Goal: Task Accomplishment & Management: Manage account settings

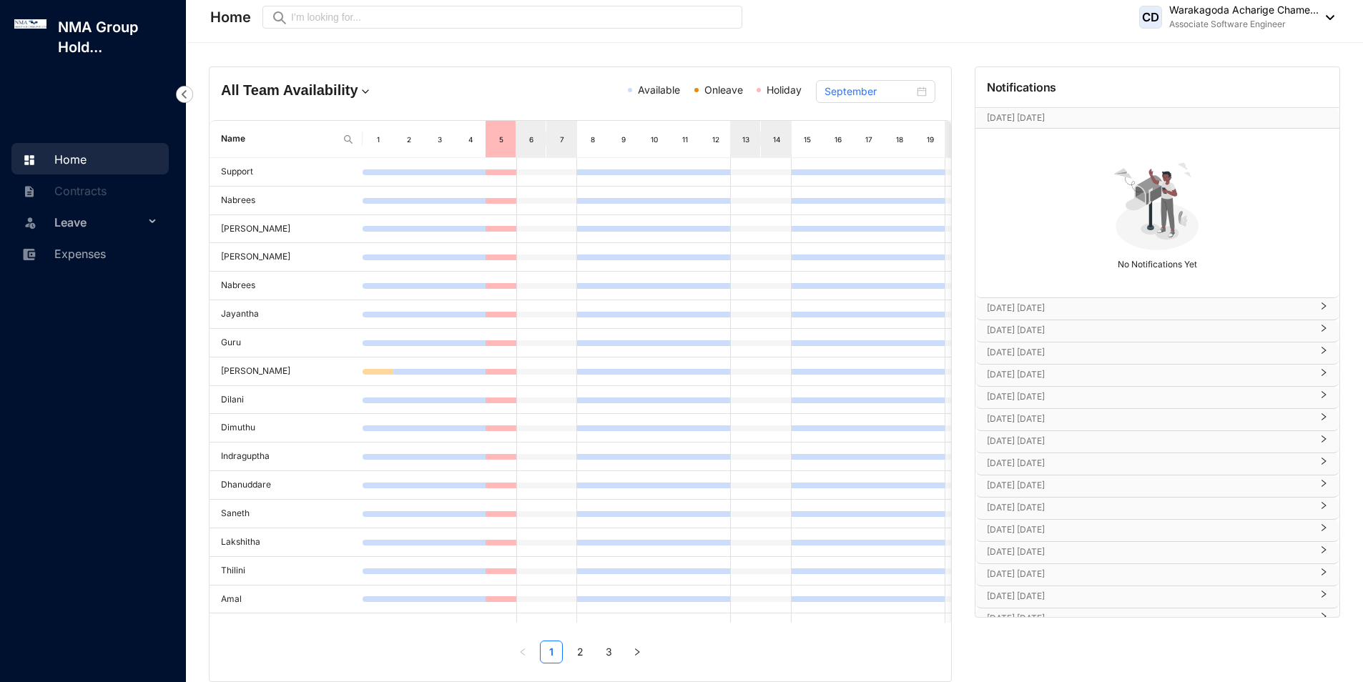
click at [54, 222] on span "Leave" at bounding box center [99, 222] width 90 height 29
click at [164, 257] on ul "Leave Requests Balance" at bounding box center [92, 273] width 163 height 97
click at [93, 250] on link "Leave Requests" at bounding box center [85, 256] width 89 height 12
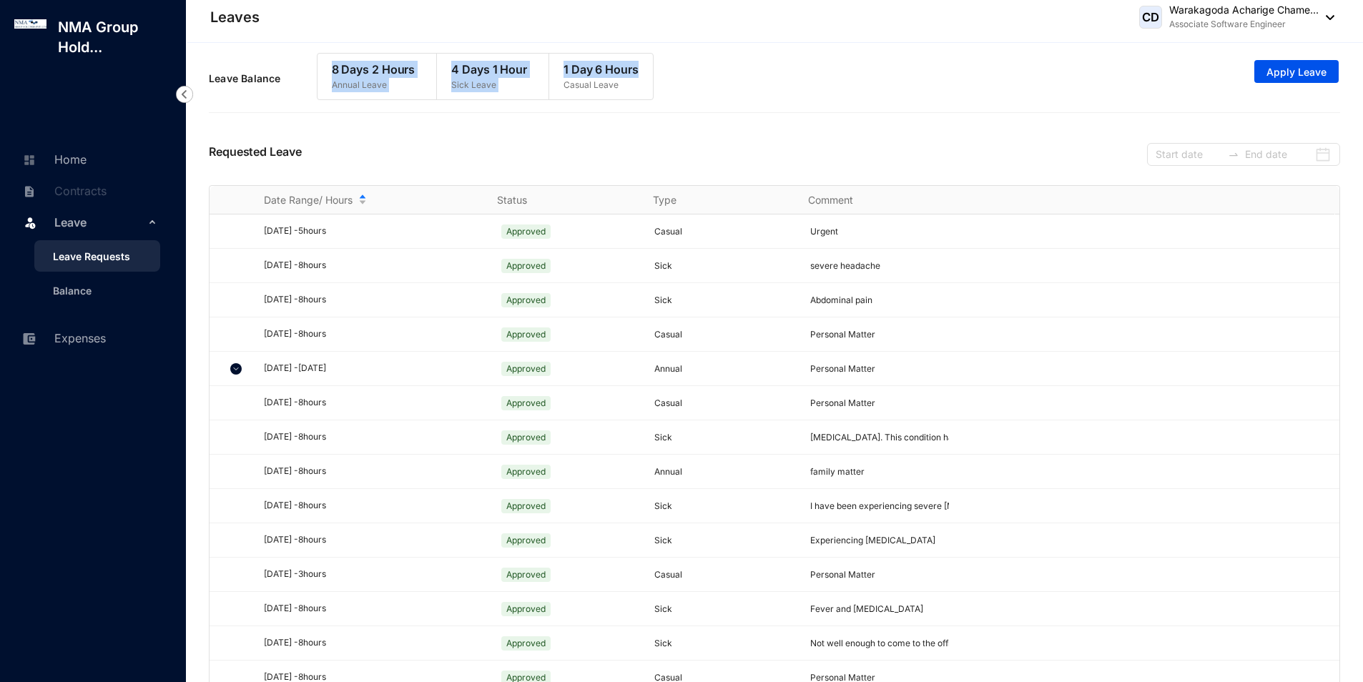
drag, startPoint x: 330, startPoint y: 66, endPoint x: 707, endPoint y: 74, distance: 376.3
click at [707, 74] on div "Leave Balance 8 Days 2 Hours Annual Leave 4 Days 1 Hour Sick Leave 1 Day 6 Hour…" at bounding box center [774, 79] width 1131 height 66
drag, startPoint x: 587, startPoint y: 67, endPoint x: 677, endPoint y: 68, distance: 90.1
click at [677, 68] on div "Leave Balance 8 Days 2 Hours Annual Leave 4 Days 1 Hour Sick Leave 1 Day 6 Hour…" at bounding box center [774, 79] width 1131 height 66
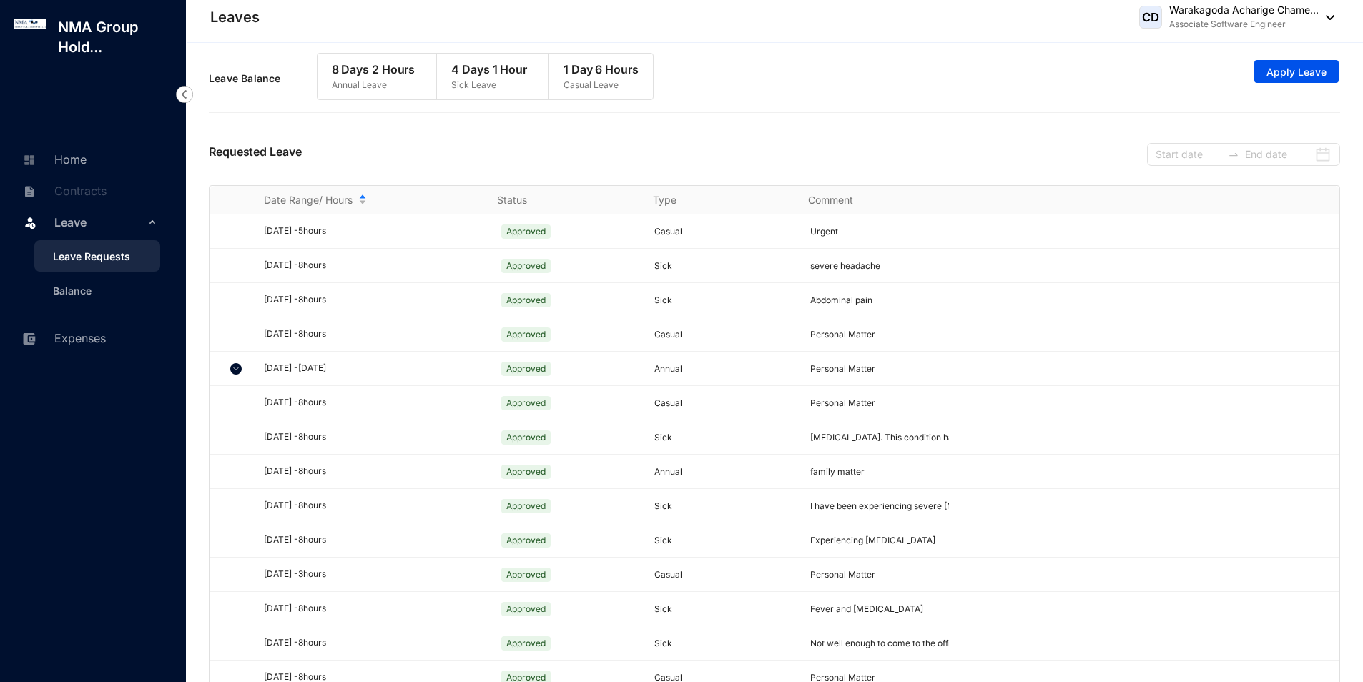
click at [723, 100] on div "Leave Balance 8 Days 2 Hours Annual Leave 4 Days 1 Hour Sick Leave 1 Day 6 Hour…" at bounding box center [774, 79] width 1131 height 66
drag, startPoint x: 252, startPoint y: 230, endPoint x: 928, endPoint y: 242, distance: 676.7
click at [928, 242] on tr "[DATE] - 5 hours Approved Casual Urgent" at bounding box center [775, 232] width 1130 height 34
click at [930, 245] on td "Urgent" at bounding box center [871, 232] width 156 height 34
drag, startPoint x: 330, startPoint y: 69, endPoint x: 699, endPoint y: 73, distance: 369.1
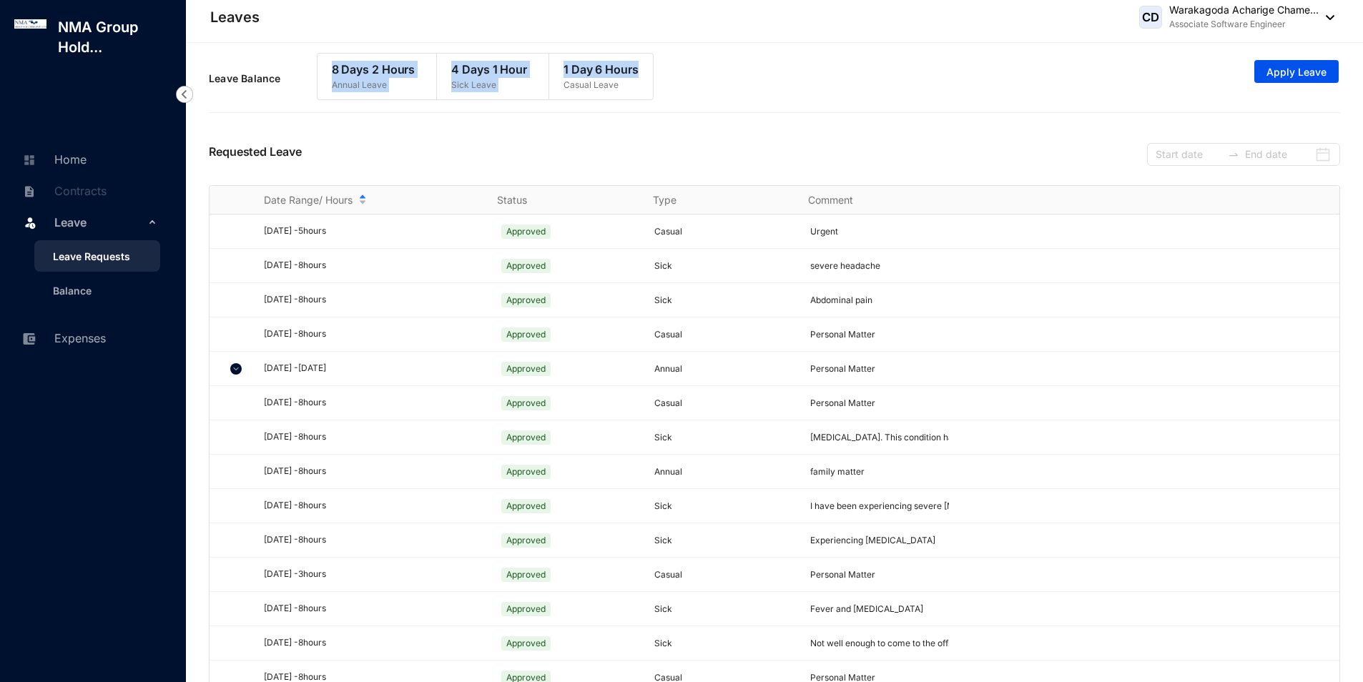
click at [699, 73] on div "Leave Balance 8 Days 2 Hours Annual Leave 4 Days 1 Hour Sick Leave 1 Day 6 Hour…" at bounding box center [774, 79] width 1131 height 66
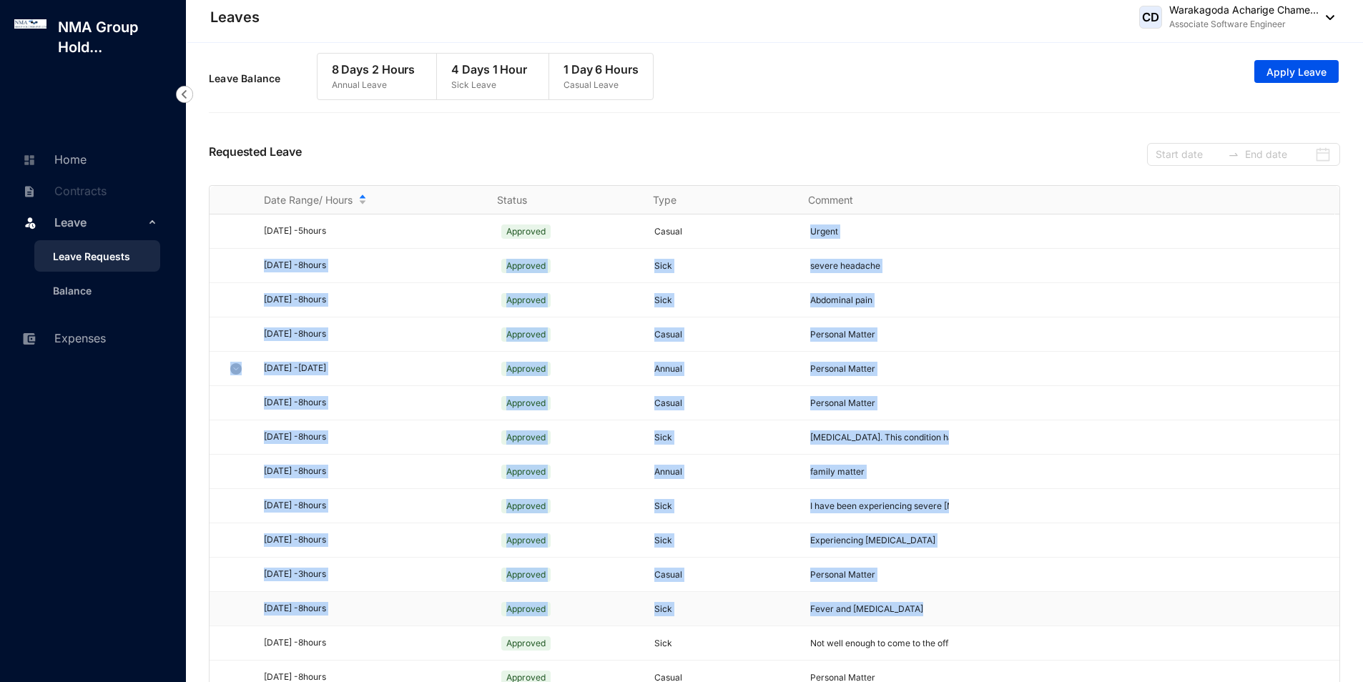
drag, startPoint x: 805, startPoint y: 217, endPoint x: 1013, endPoint y: 613, distance: 447.6
drag, startPoint x: 1013, startPoint y: 613, endPoint x: 910, endPoint y: 354, distance: 278.6
click at [910, 354] on td "Personal Matter" at bounding box center [871, 369] width 156 height 34
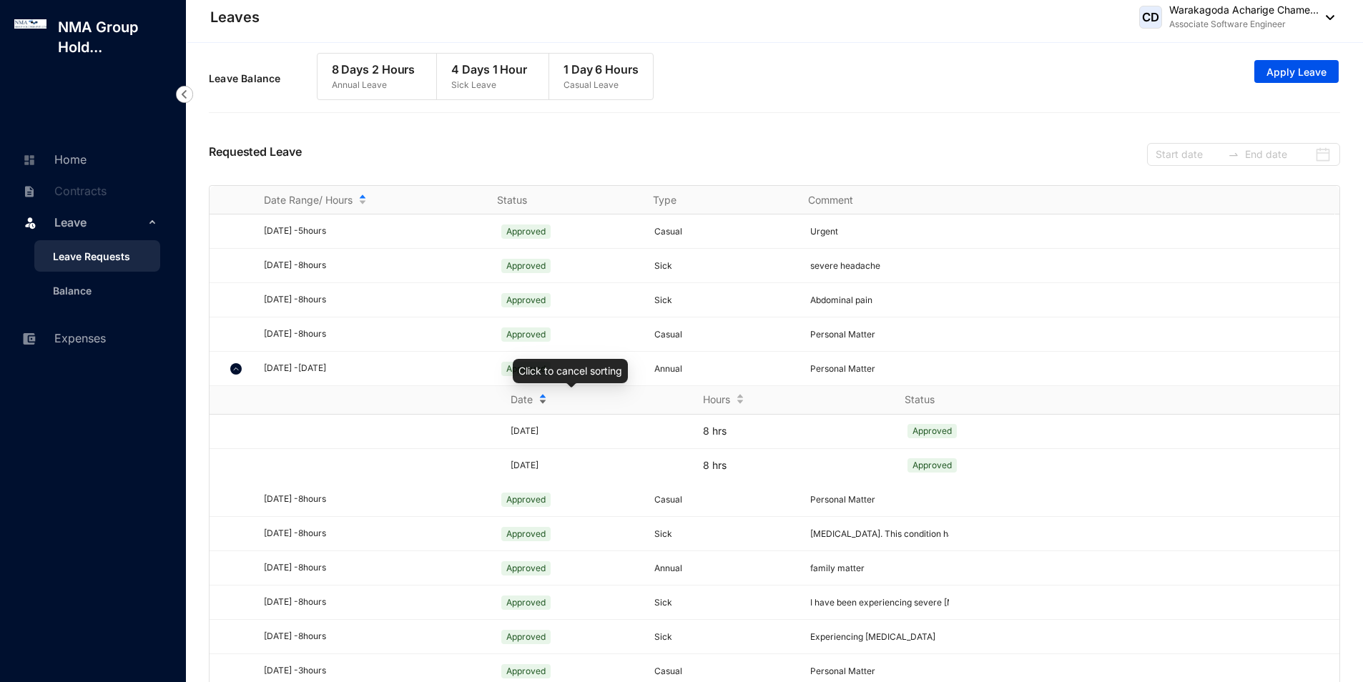
click at [511, 401] on span "Date" at bounding box center [522, 400] width 22 height 14
click at [241, 373] on img at bounding box center [235, 368] width 11 height 11
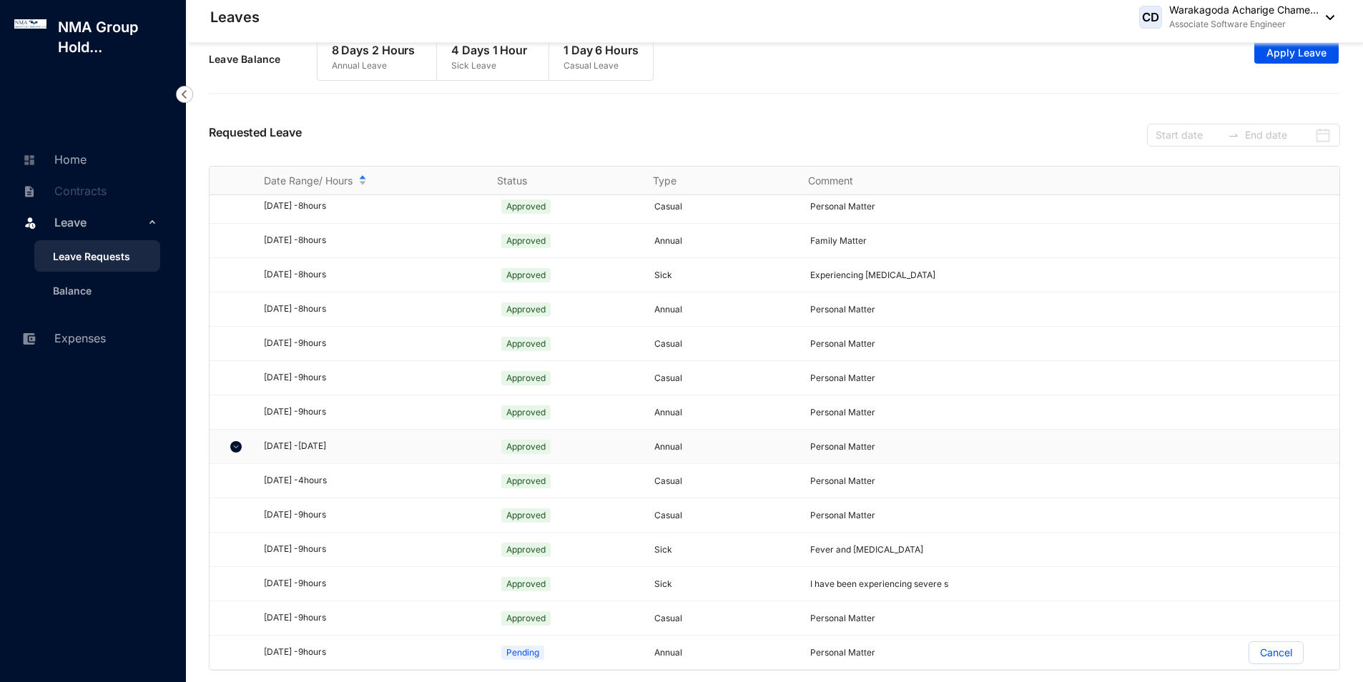
scroll to position [25, 0]
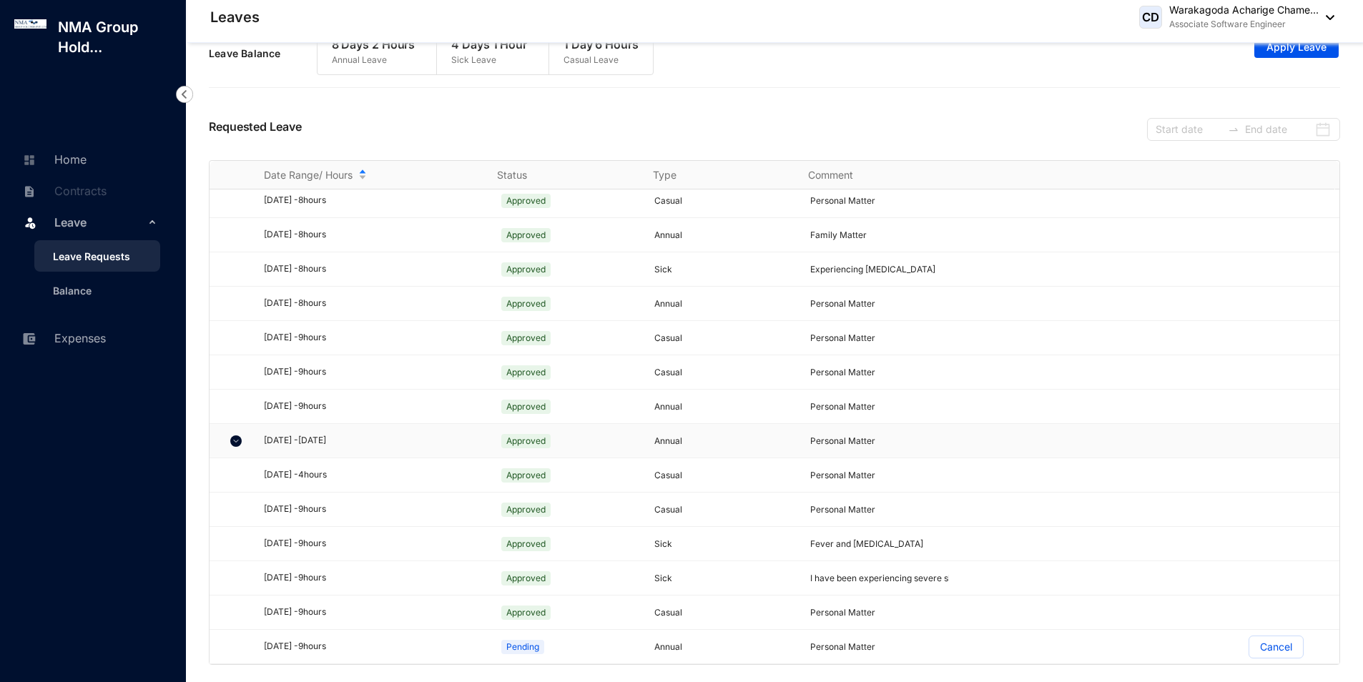
click at [233, 446] on img at bounding box center [235, 441] width 11 height 11
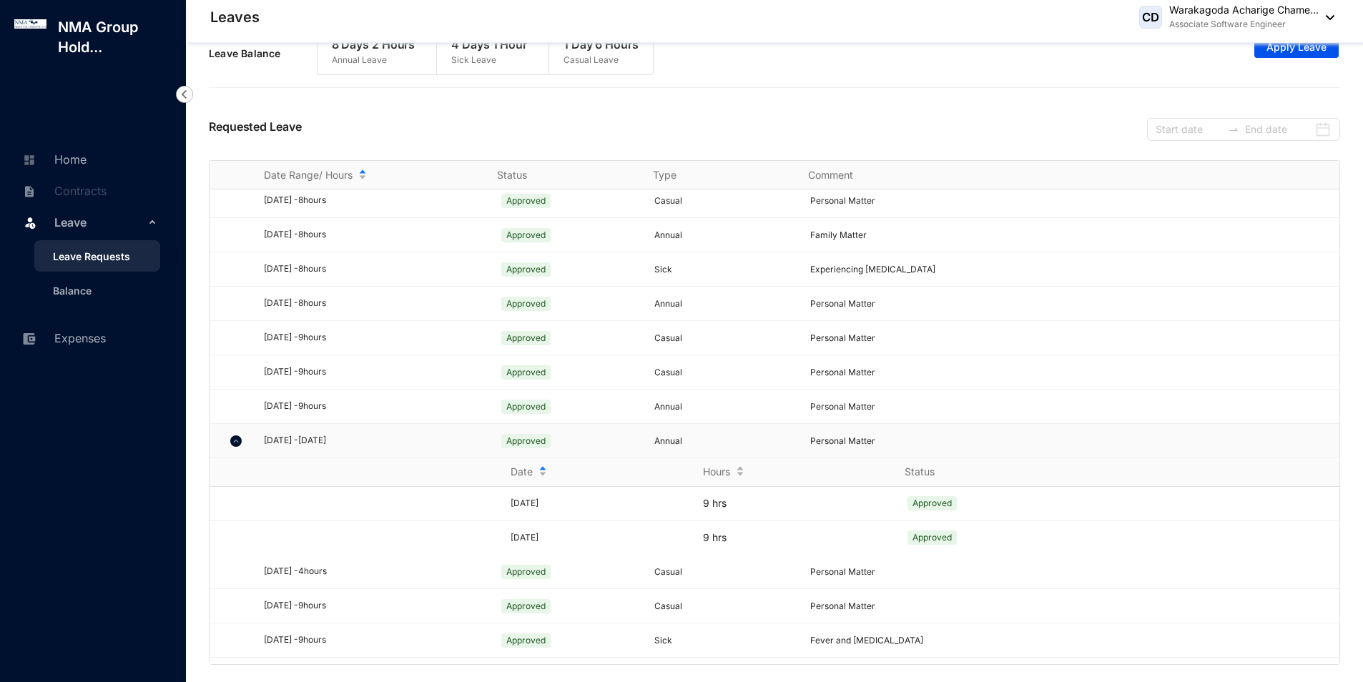
scroll to position [590, 0]
click at [233, 446] on div at bounding box center [236, 440] width 27 height 28
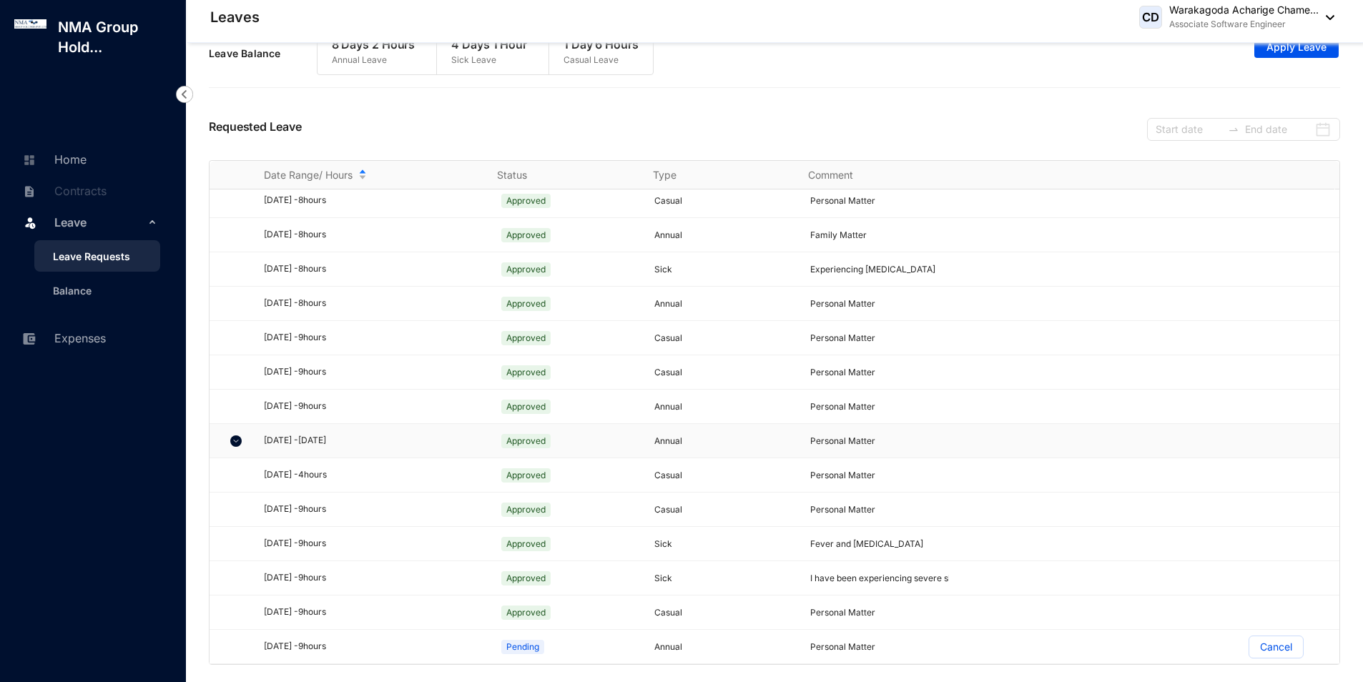
click at [233, 446] on img at bounding box center [235, 441] width 11 height 11
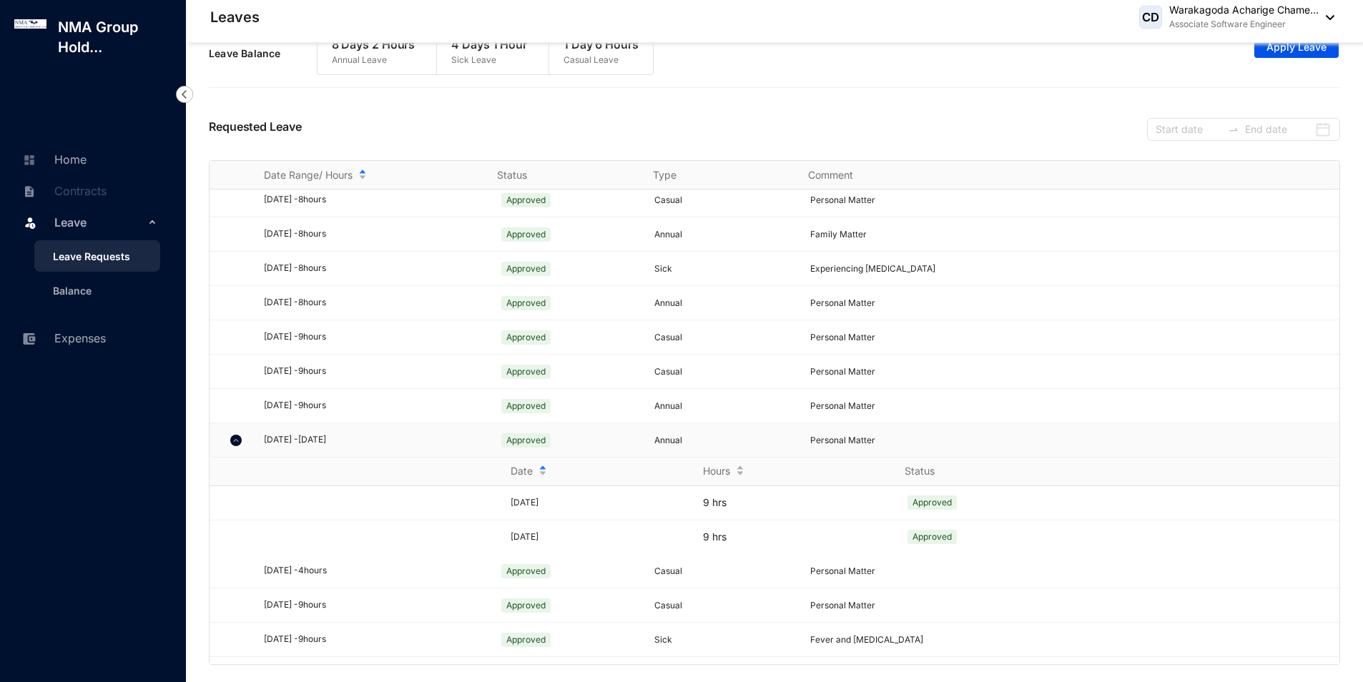
click at [233, 446] on div at bounding box center [236, 440] width 27 height 28
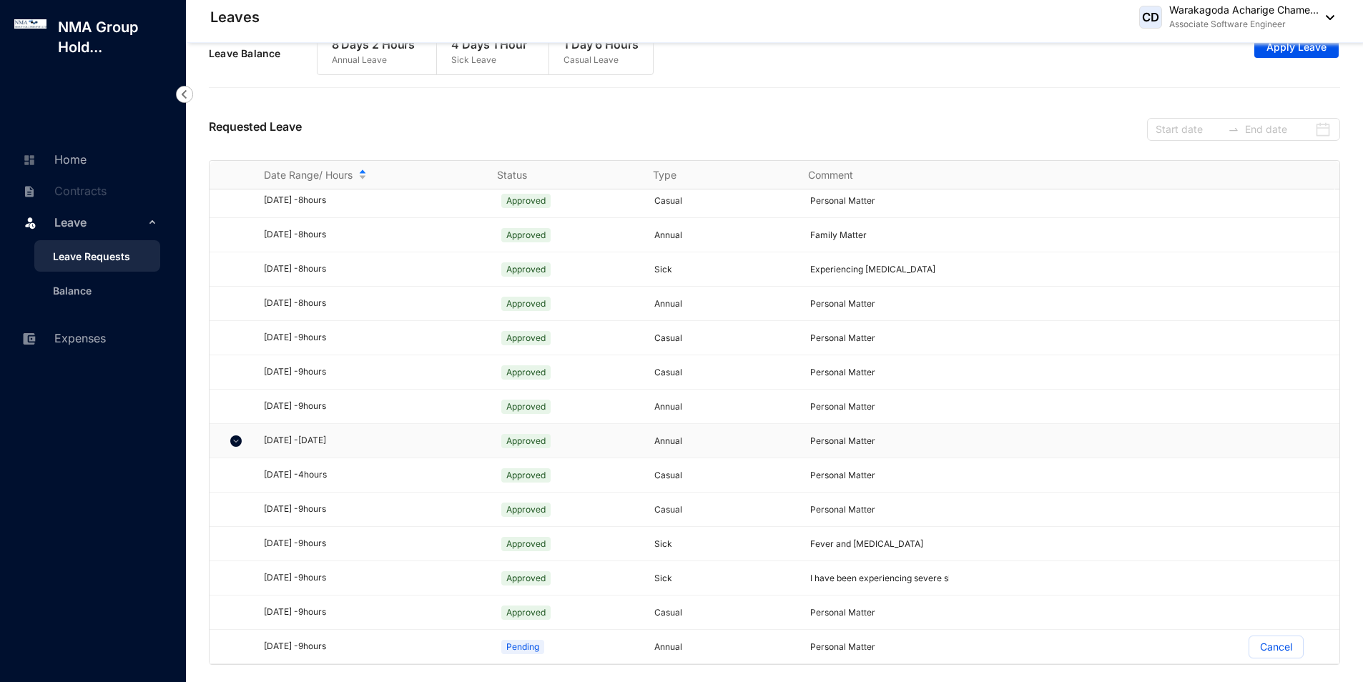
click at [233, 446] on img at bounding box center [235, 441] width 11 height 11
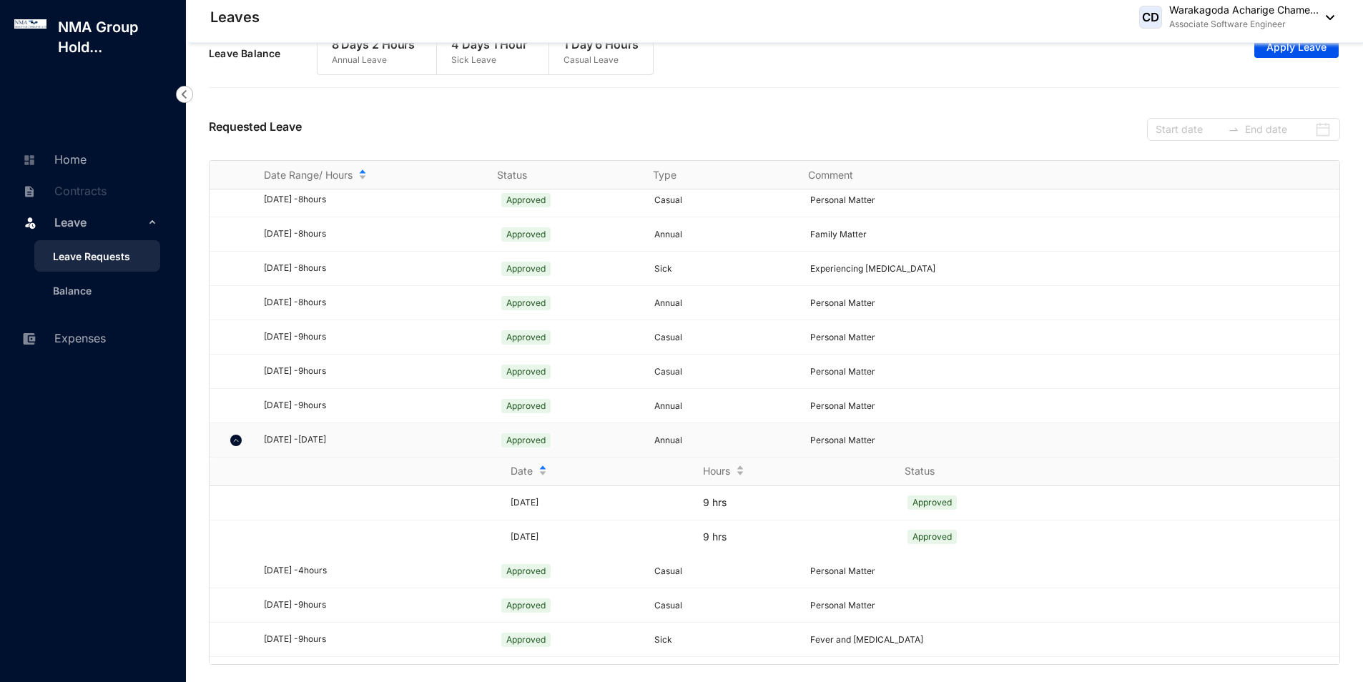
click at [233, 446] on div at bounding box center [236, 440] width 27 height 28
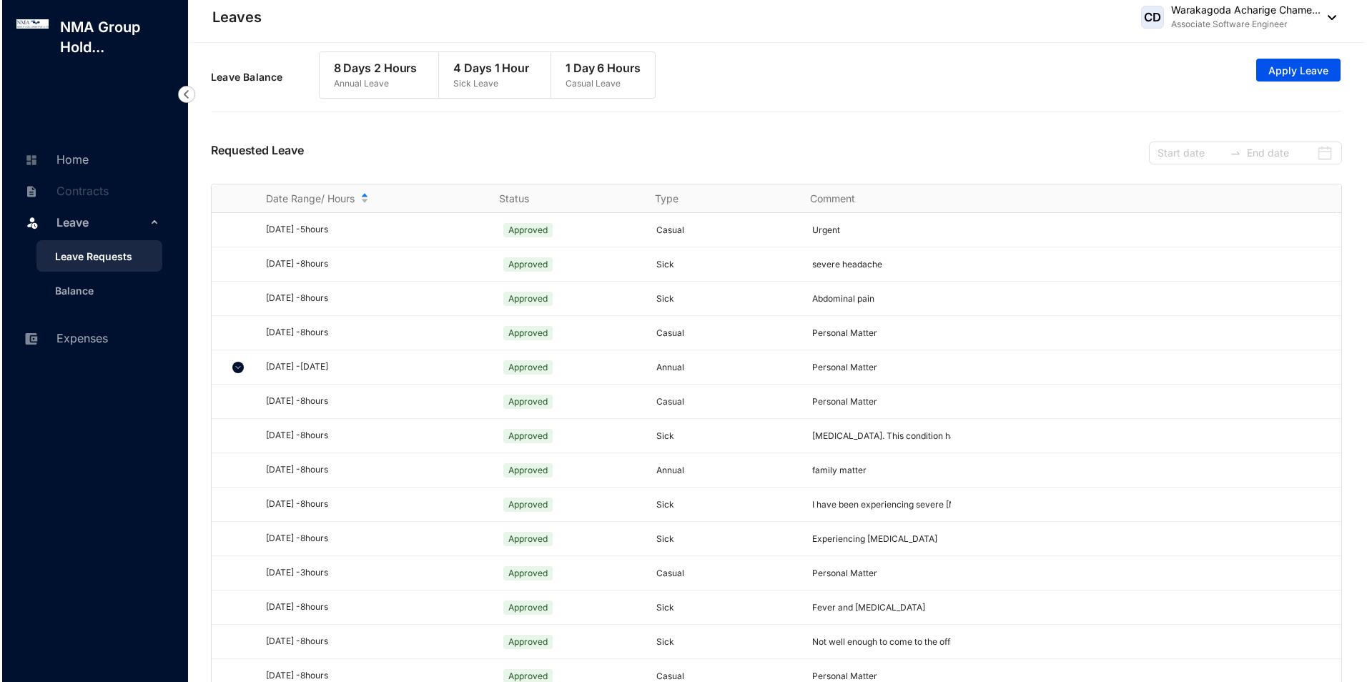
scroll to position [0, 0]
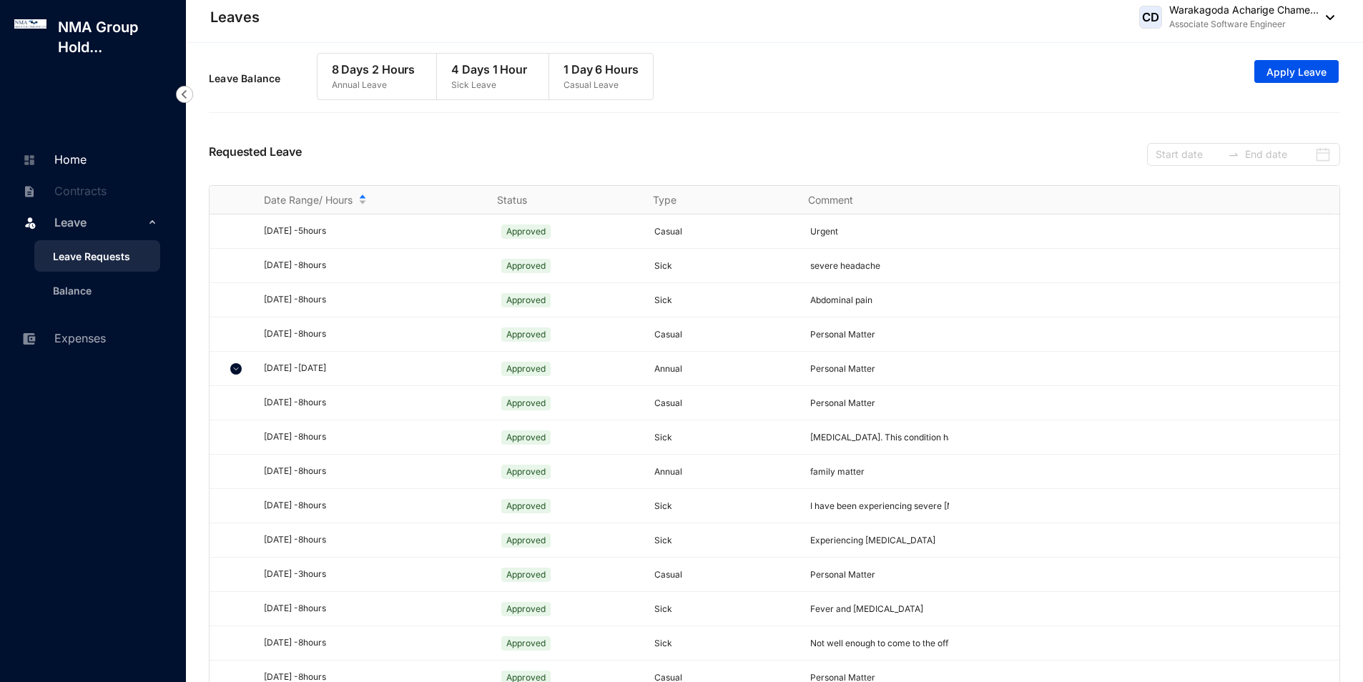
click at [67, 159] on link "Home" at bounding box center [53, 159] width 68 height 14
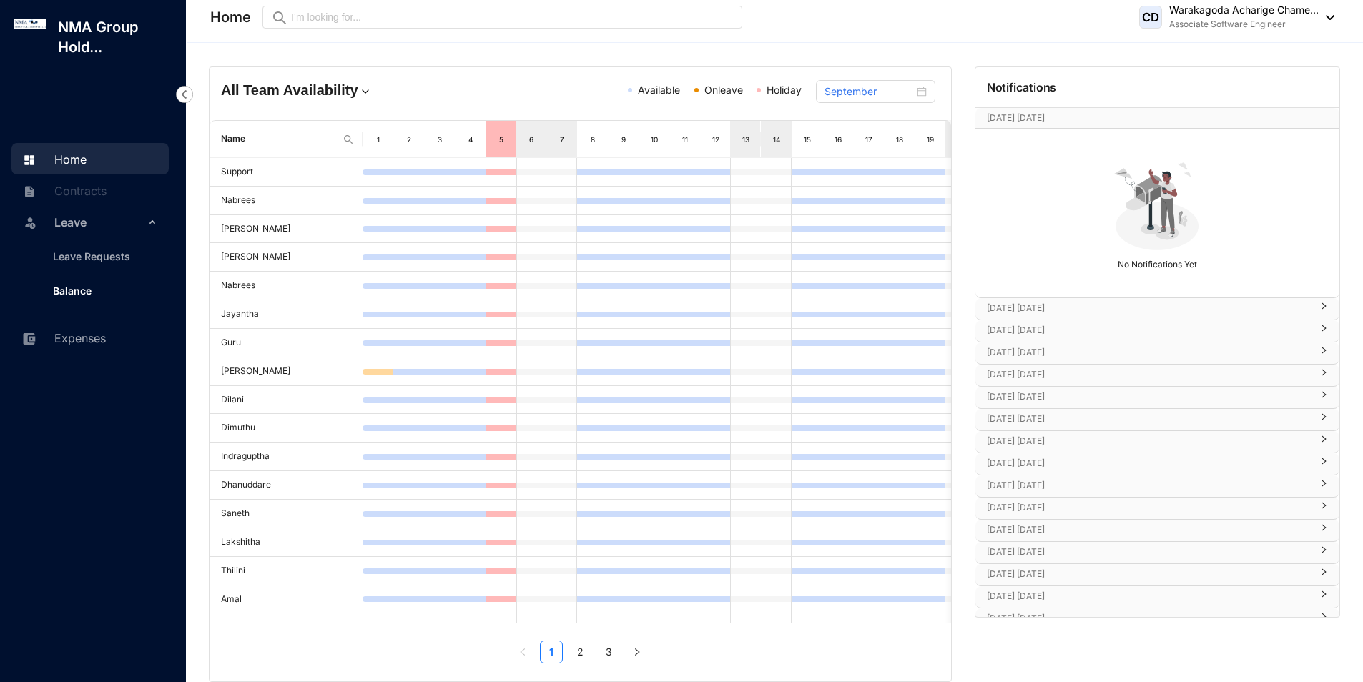
click at [78, 285] on link "Balance" at bounding box center [66, 291] width 50 height 12
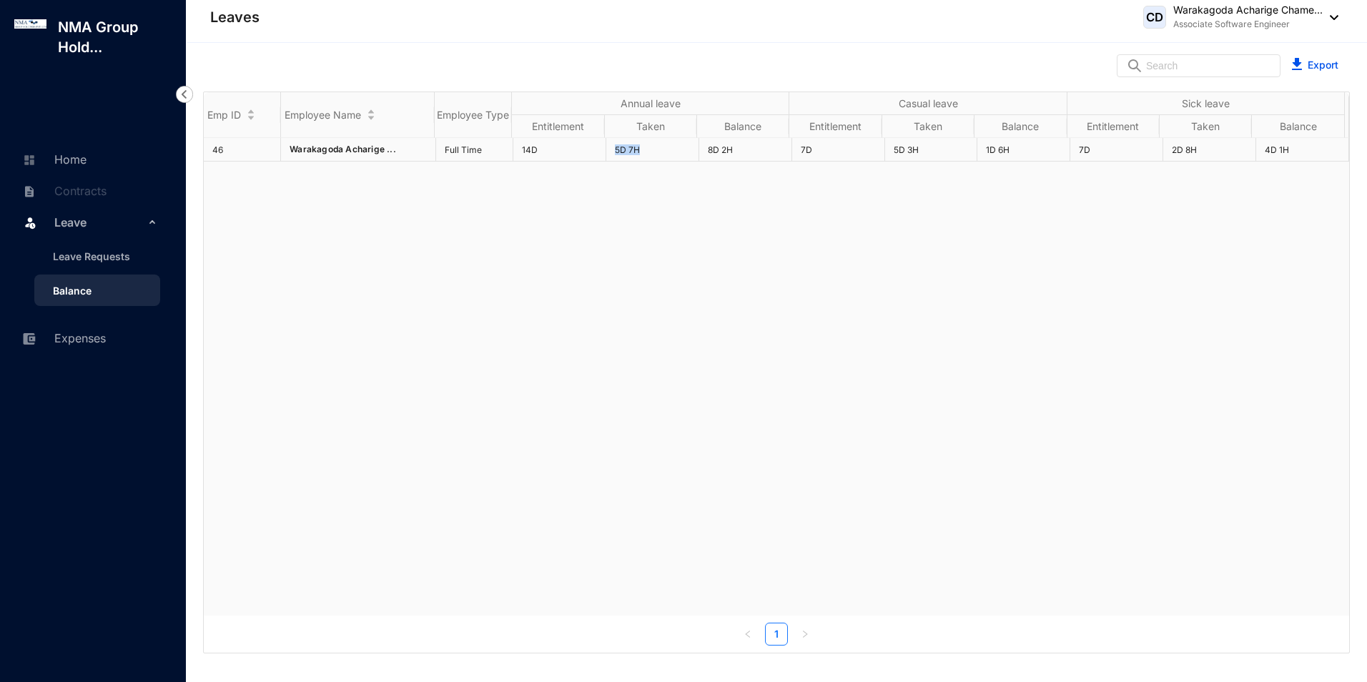
drag, startPoint x: 609, startPoint y: 153, endPoint x: 646, endPoint y: 150, distance: 36.6
click at [646, 150] on td "5D 7H" at bounding box center [652, 150] width 93 height 24
drag, startPoint x: 646, startPoint y: 150, endPoint x: 770, endPoint y: 149, distance: 124.4
click at [770, 149] on td "8D 2H" at bounding box center [745, 150] width 93 height 24
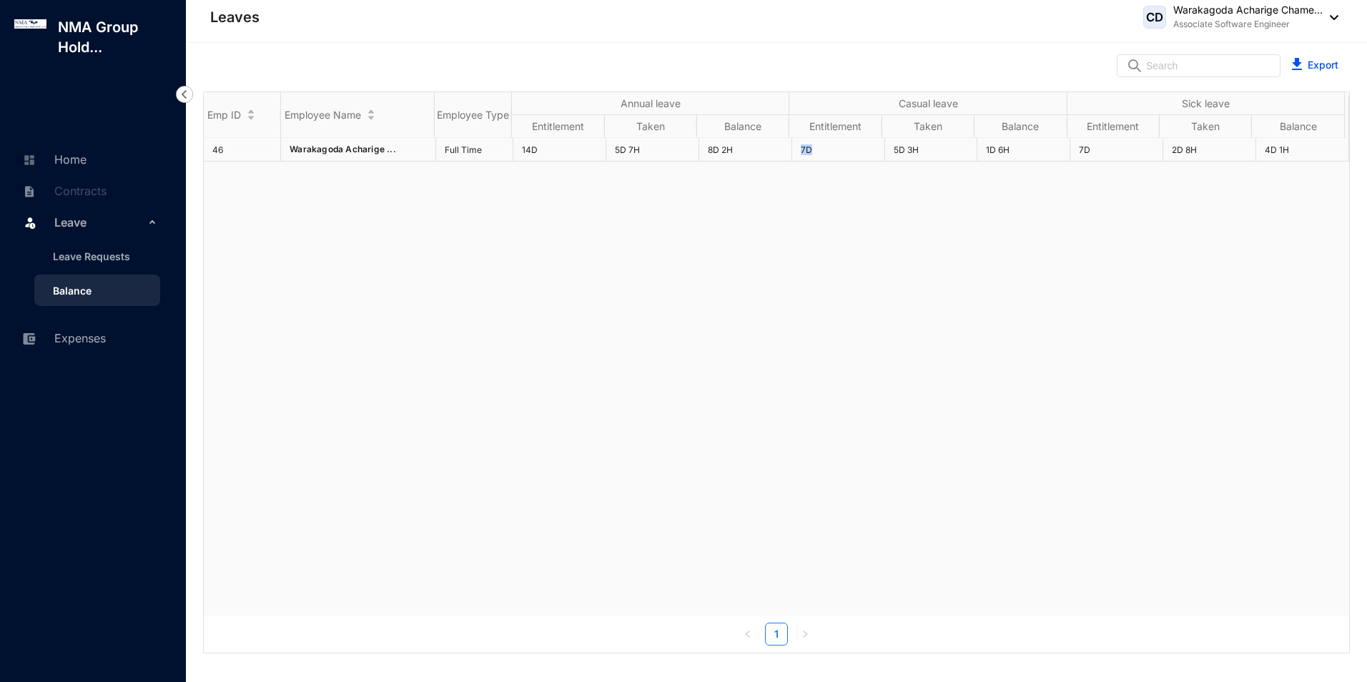
drag, startPoint x: 792, startPoint y: 151, endPoint x: 820, endPoint y: 152, distance: 27.9
click at [820, 152] on td "7D" at bounding box center [838, 150] width 93 height 24
drag, startPoint x: 924, startPoint y: 150, endPoint x: 878, endPoint y: 139, distance: 47.0
click at [885, 139] on td "5D 3H" at bounding box center [931, 150] width 93 height 24
drag, startPoint x: 1040, startPoint y: 149, endPoint x: 919, endPoint y: 133, distance: 122.0
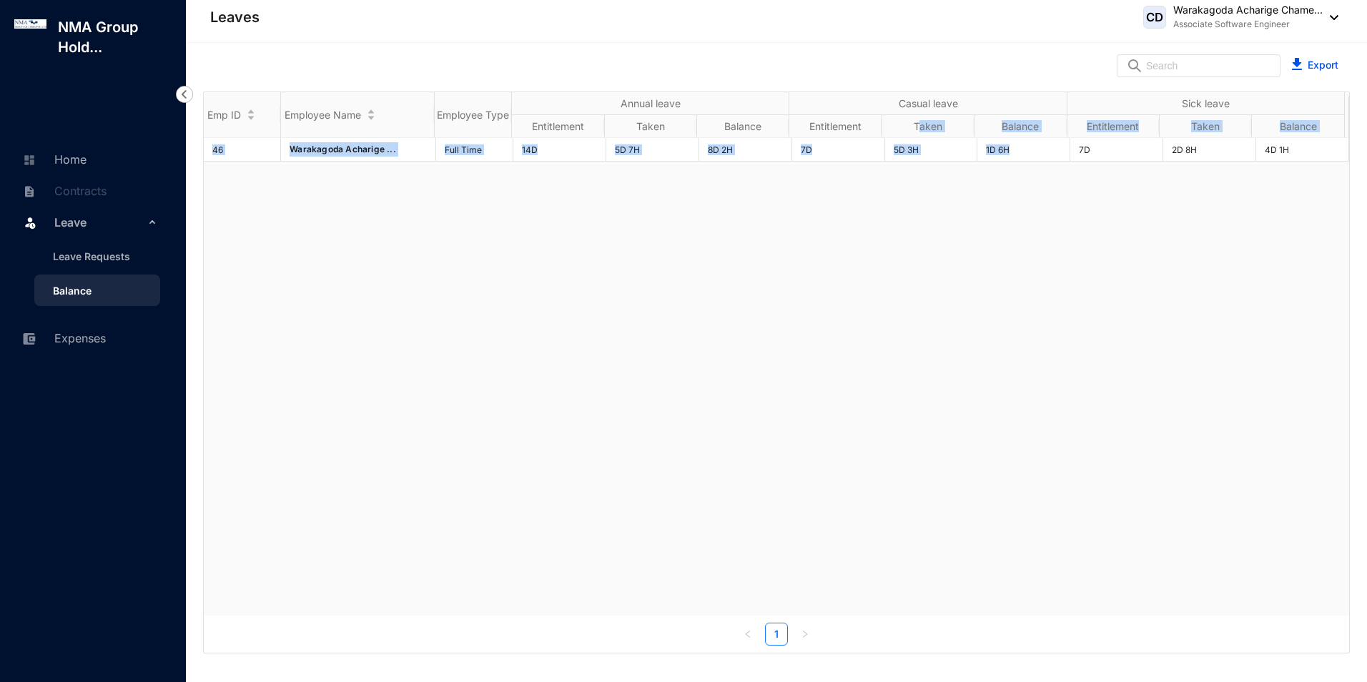
click at [919, 133] on div "Emp ID Employee Name Employee Type Annual leave Casual leave Sick leave Entitle…" at bounding box center [777, 354] width 1146 height 524
drag, startPoint x: 919, startPoint y: 133, endPoint x: 1123, endPoint y: 159, distance: 205.5
click at [1120, 161] on td "7D" at bounding box center [1117, 150] width 93 height 24
click at [1194, 149] on td "2D 8H" at bounding box center [1210, 150] width 93 height 24
click at [1275, 150] on td "4D 1H" at bounding box center [1303, 150] width 93 height 24
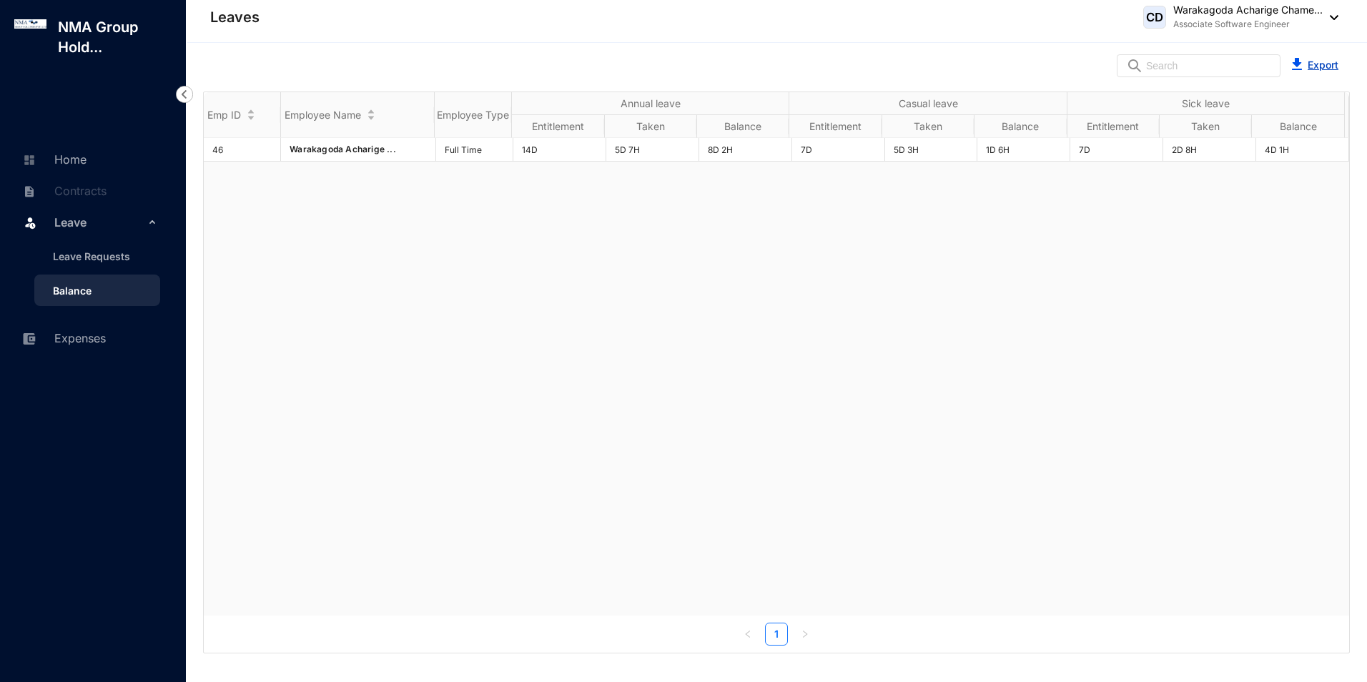
click at [1324, 66] on link "Export" at bounding box center [1323, 65] width 31 height 12
